Goal: Check status: Check status

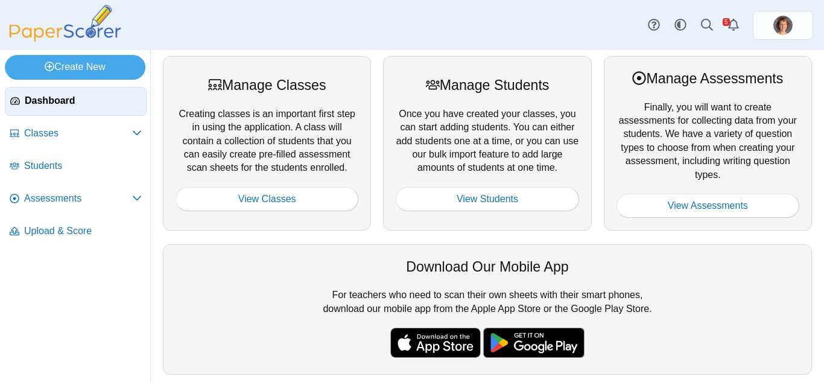
click at [54, 163] on span "Students" at bounding box center [83, 165] width 118 height 13
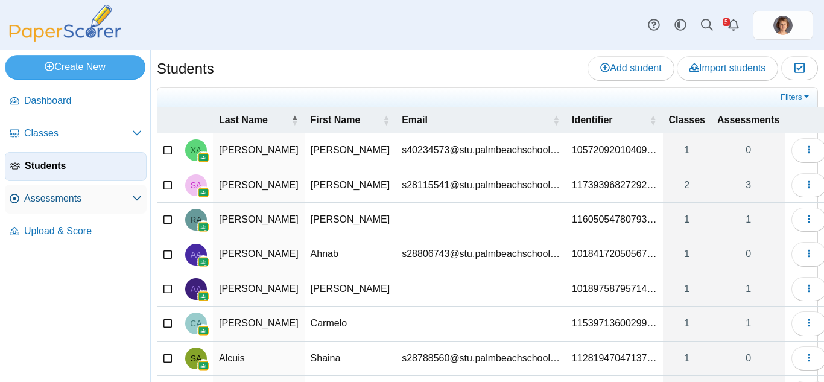
click at [52, 195] on span "Assessments" at bounding box center [78, 198] width 108 height 13
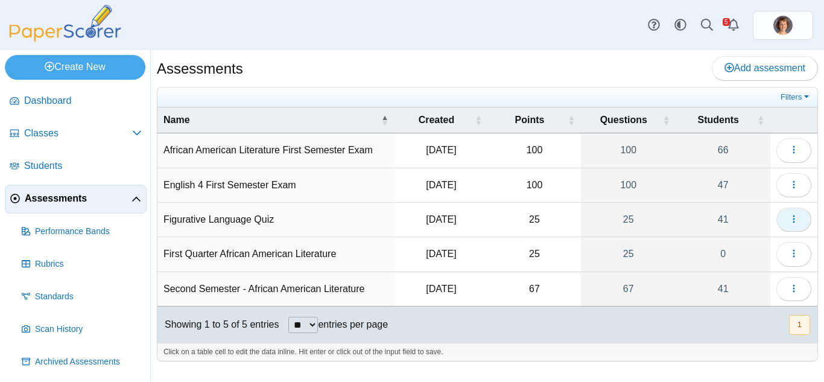
click at [802, 221] on button "button" at bounding box center [794, 220] width 35 height 24
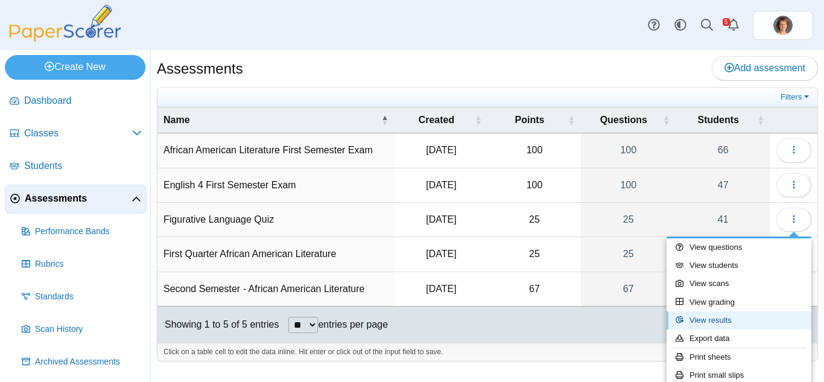
click at [727, 321] on link "View results" at bounding box center [739, 320] width 145 height 18
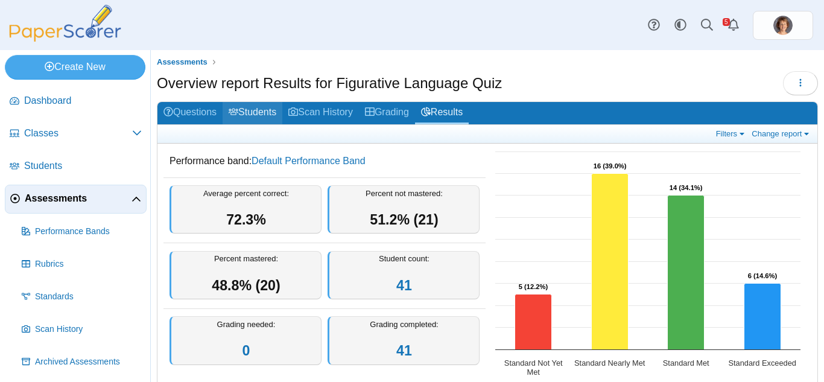
click at [259, 113] on link "Students" at bounding box center [253, 113] width 60 height 22
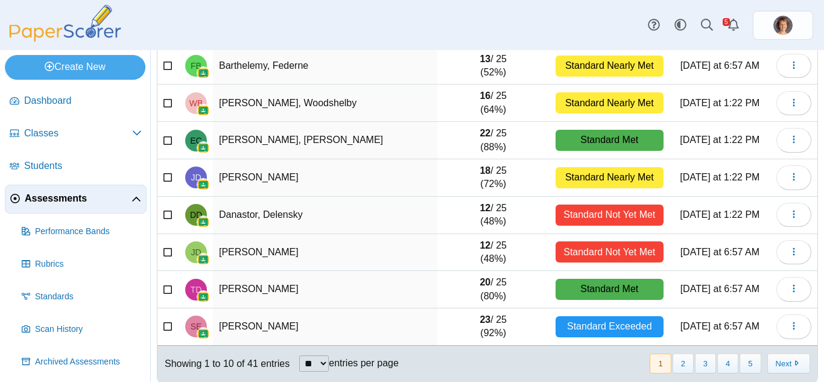
scroll to position [211, 0]
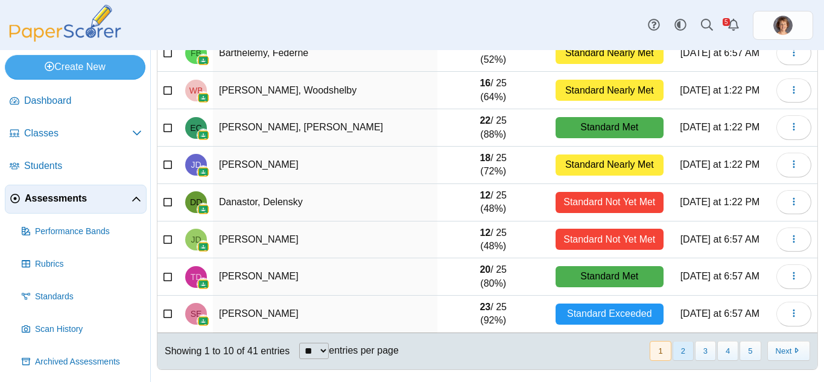
click at [676, 355] on button "2" at bounding box center [683, 351] width 21 height 20
